Goal: Task Accomplishment & Management: Use online tool/utility

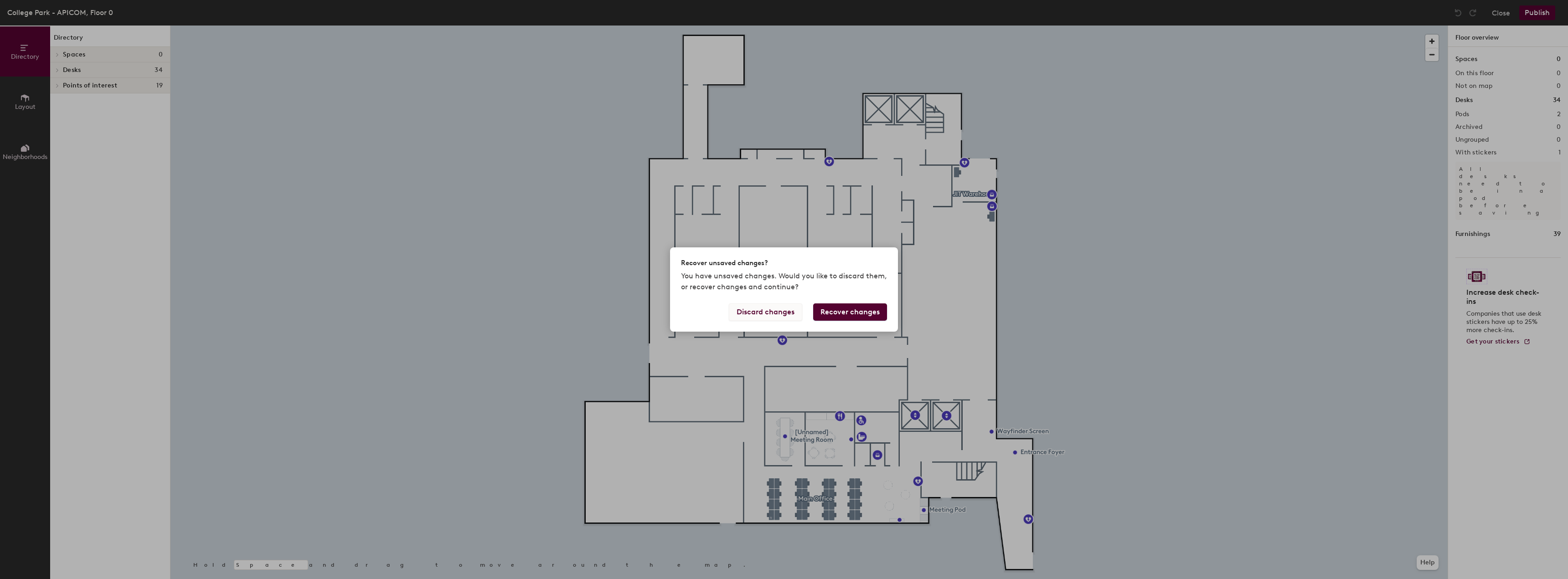
click at [761, 313] on button "Discard changes" at bounding box center [765, 312] width 74 height 17
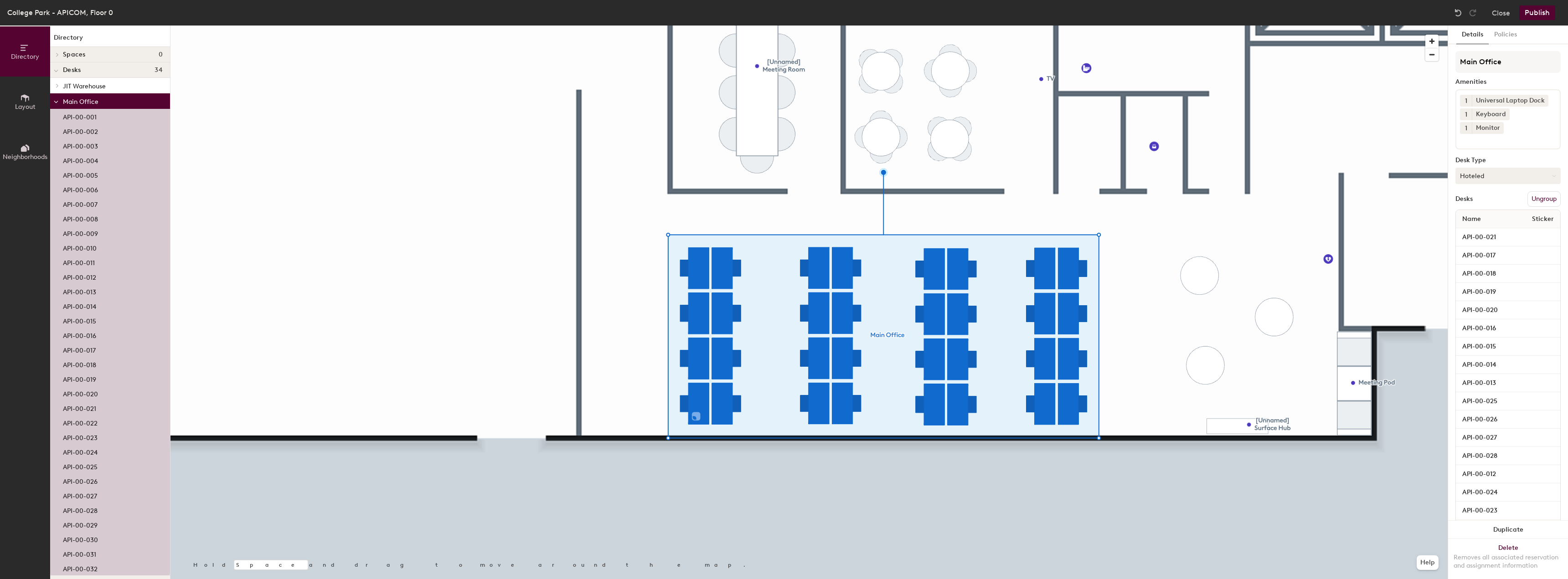
click at [1480, 171] on button "Hoteled" at bounding box center [1508, 176] width 105 height 16
click at [1494, 204] on div "Assigned" at bounding box center [1502, 204] width 91 height 13
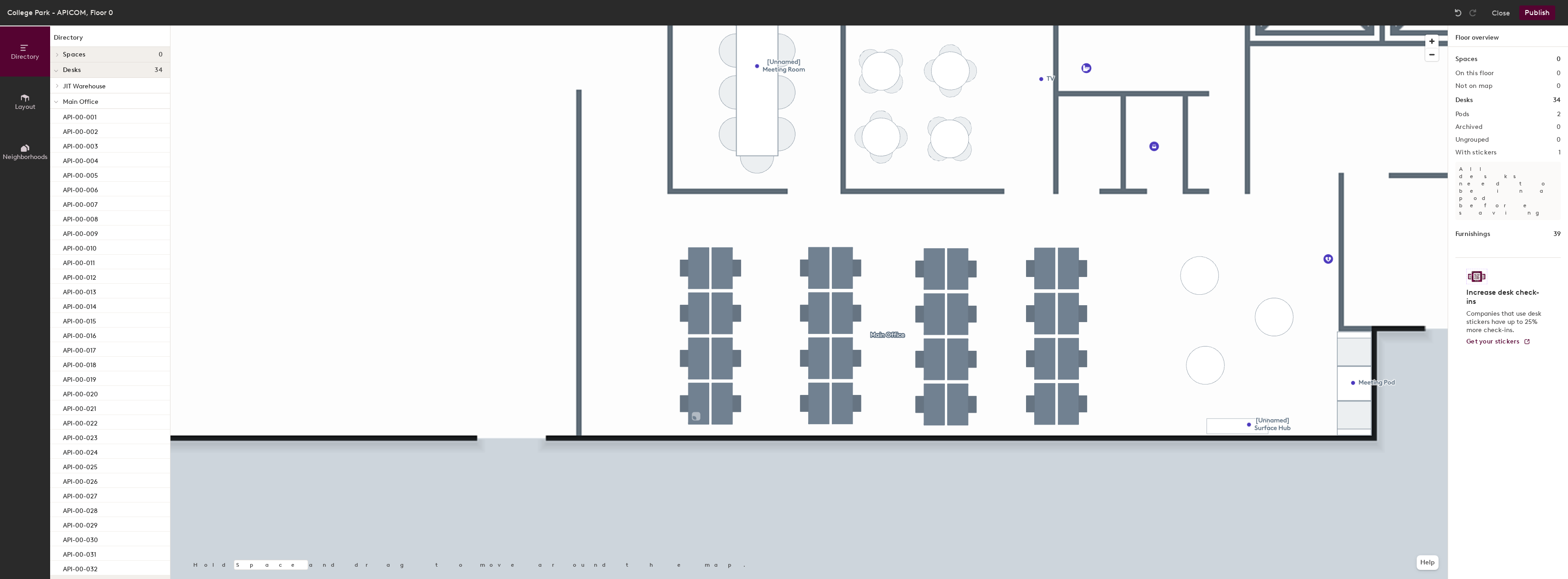
click at [1533, 12] on button "Publish" at bounding box center [1537, 13] width 36 height 15
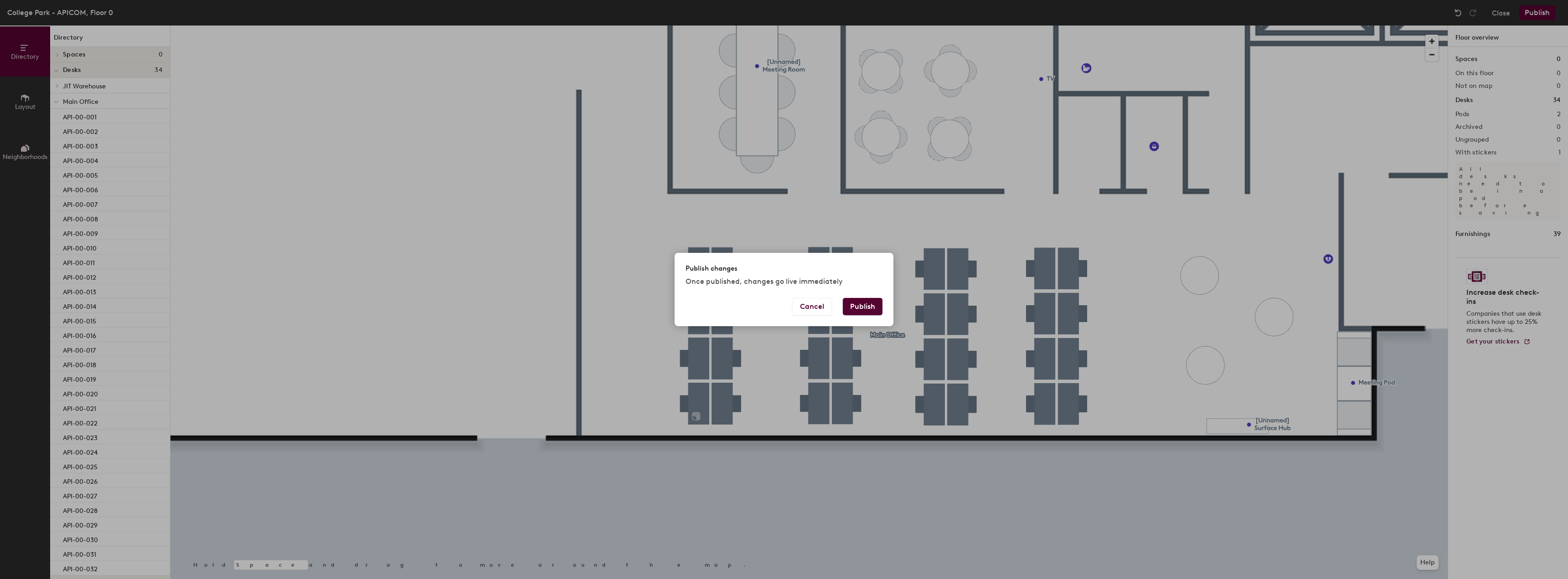
click at [858, 308] on button "Publish" at bounding box center [863, 307] width 40 height 17
